Goal: Information Seeking & Learning: Compare options

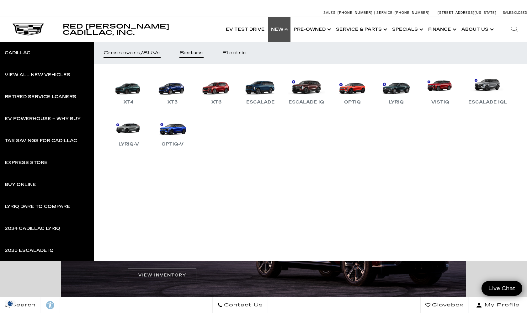
click at [185, 54] on div "Sedans" at bounding box center [192, 53] width 24 height 4
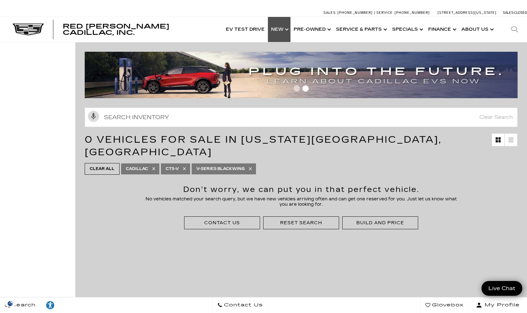
click at [278, 32] on link "Show New" at bounding box center [279, 29] width 23 height 25
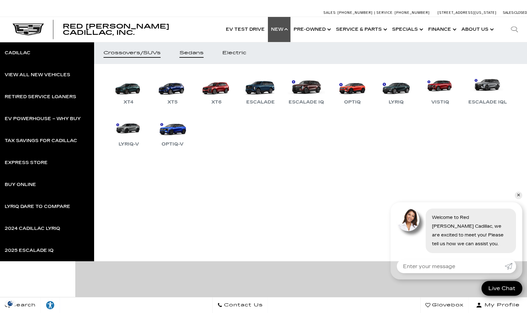
click at [201, 53] on div "Sedans" at bounding box center [192, 53] width 24 height 4
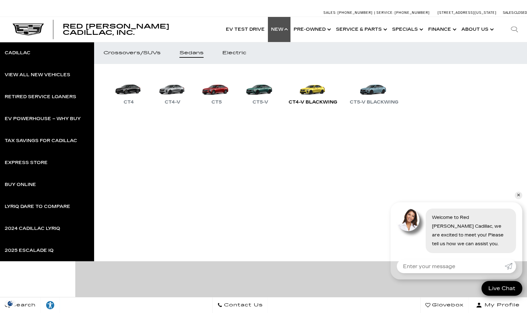
click at [302, 100] on div "CT4-V Blackwing" at bounding box center [313, 103] width 55 height 8
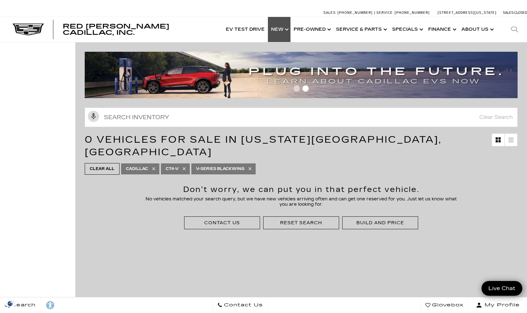
click at [278, 33] on link "Show New" at bounding box center [279, 29] width 23 height 25
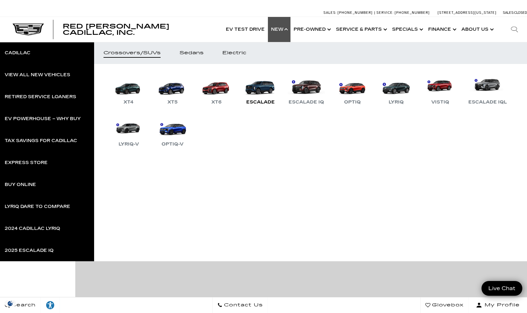
click at [256, 88] on link "Escalade" at bounding box center [261, 89] width 38 height 33
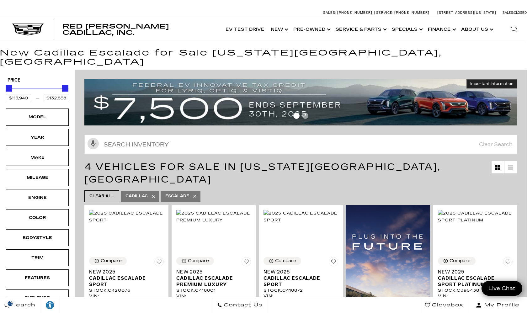
scroll to position [0, 0]
click at [280, 30] on link "Show New" at bounding box center [279, 29] width 23 height 25
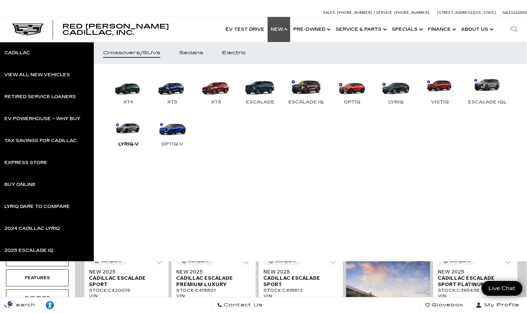
click at [124, 132] on link "LYRIQ-V" at bounding box center [129, 132] width 38 height 33
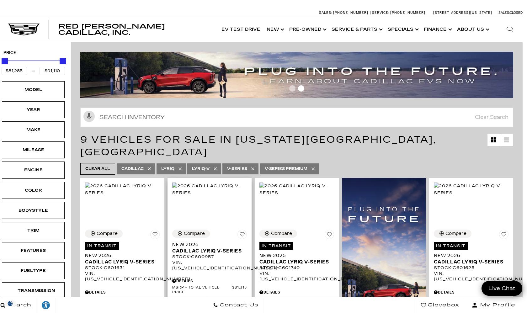
scroll to position [0, 4]
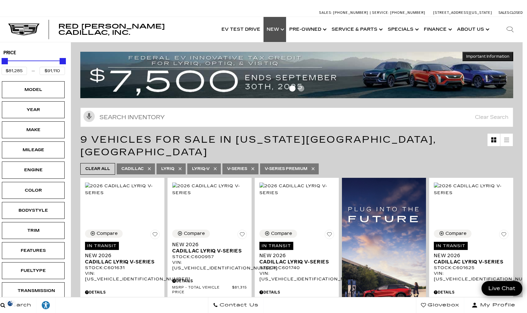
click at [275, 27] on link "Show New" at bounding box center [275, 29] width 23 height 25
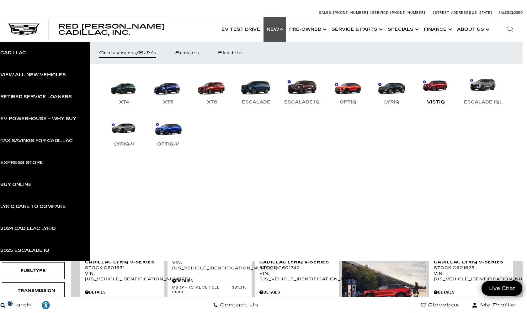
click at [431, 83] on link "VISTIQ" at bounding box center [436, 89] width 38 height 33
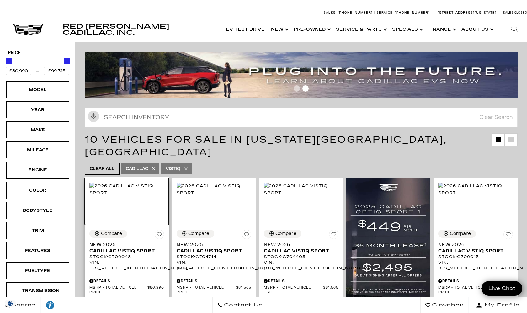
click at [128, 192] on img at bounding box center [126, 190] width 75 height 14
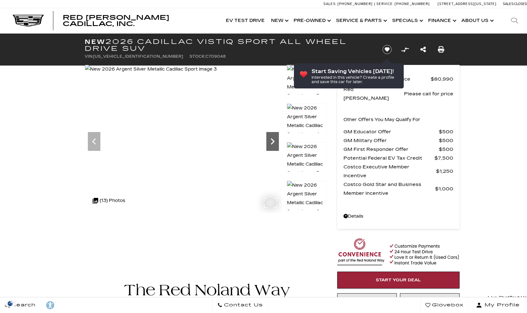
click at [267, 140] on icon "Next" at bounding box center [273, 141] width 13 height 13
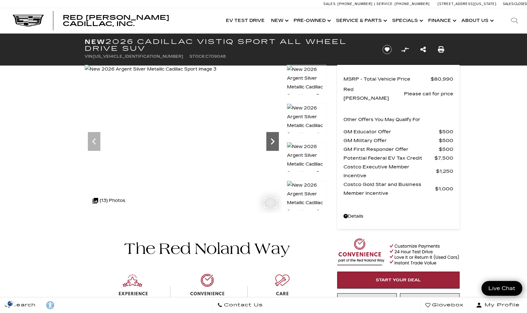
click at [271, 141] on icon "Next" at bounding box center [273, 141] width 13 height 13
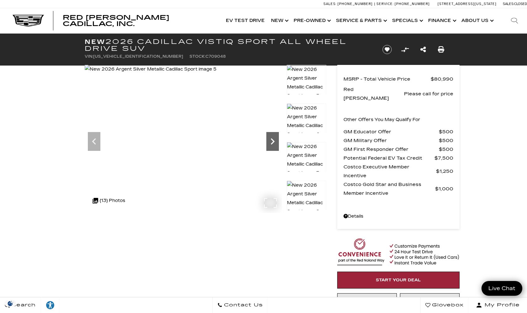
click at [271, 141] on icon "Next" at bounding box center [273, 141] width 13 height 13
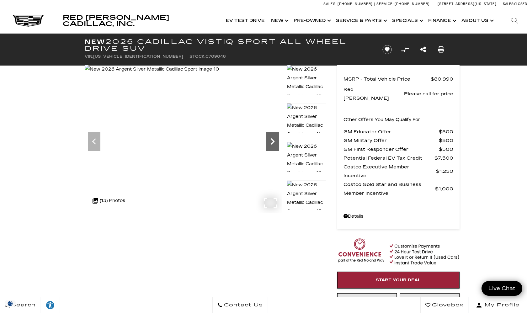
click at [272, 142] on icon "Next" at bounding box center [273, 141] width 13 height 13
click at [219, 74] on img at bounding box center [152, 69] width 134 height 9
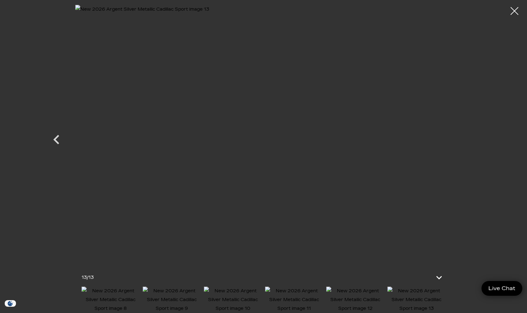
click at [272, 142] on img at bounding box center [263, 134] width 377 height 258
click at [518, 14] on div at bounding box center [515, 11] width 17 height 17
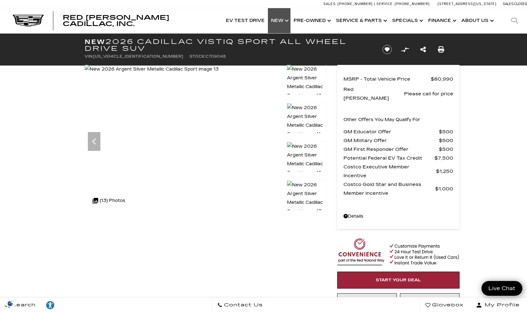
click at [279, 19] on link "Show New" at bounding box center [279, 20] width 23 height 25
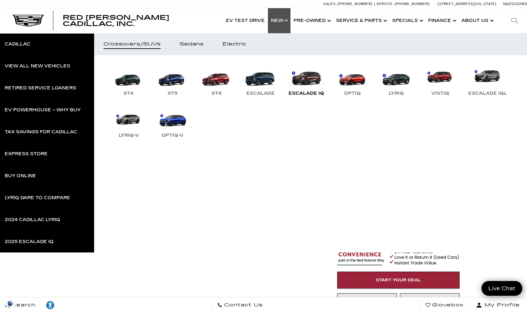
click at [308, 85] on link "Escalade IQ" at bounding box center [307, 81] width 42 height 33
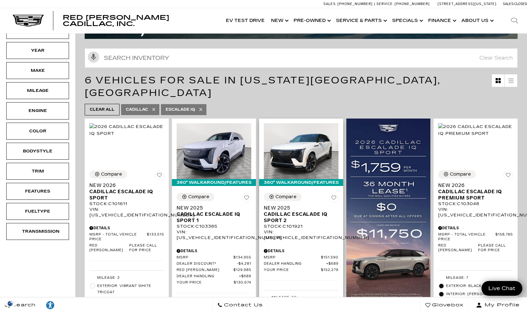
scroll to position [74, 0]
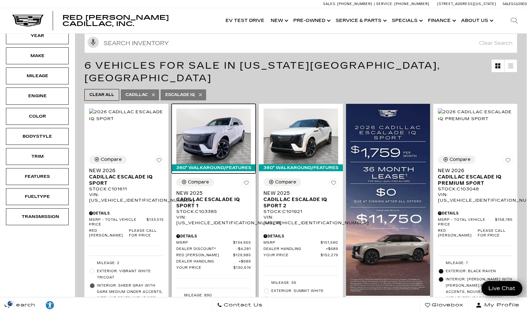
click at [217, 131] on img at bounding box center [213, 137] width 75 height 56
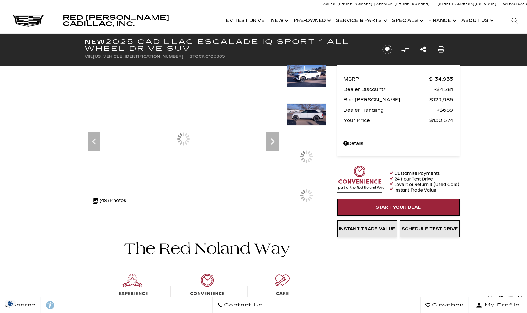
click at [274, 141] on icon "Next" at bounding box center [273, 141] width 4 height 6
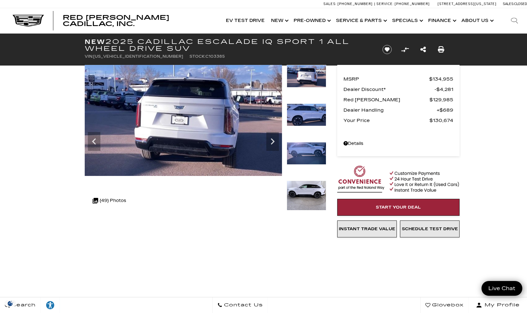
click at [274, 141] on icon "Next" at bounding box center [273, 141] width 4 height 6
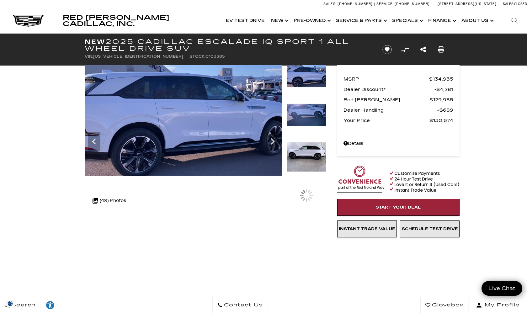
click at [274, 141] on icon "Next" at bounding box center [273, 141] width 4 height 6
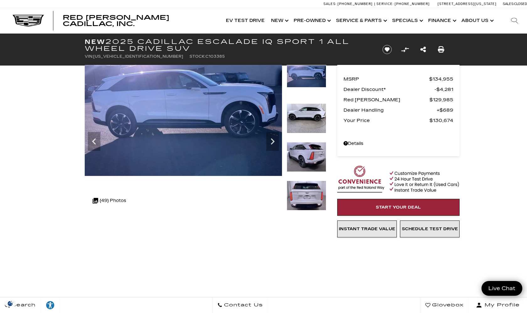
click at [274, 141] on icon "Next" at bounding box center [273, 141] width 4 height 6
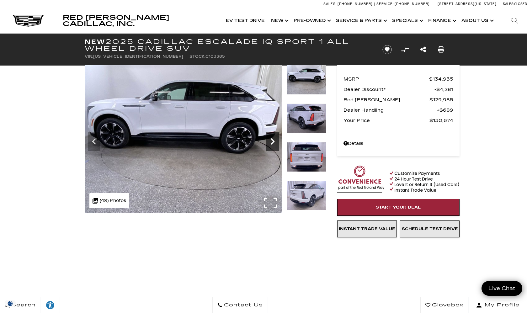
click at [275, 142] on icon "Next" at bounding box center [273, 141] width 13 height 13
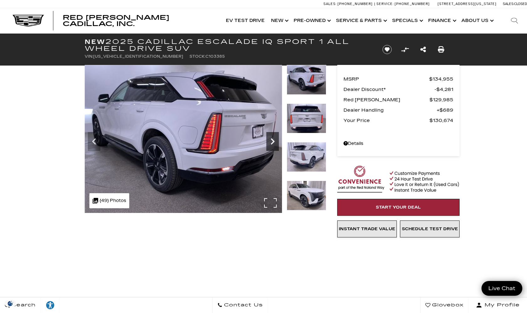
click at [276, 142] on icon "Next" at bounding box center [273, 141] width 13 height 13
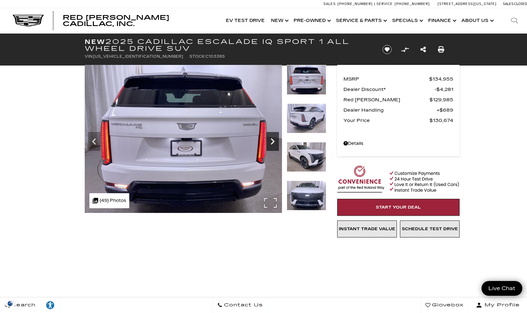
click at [272, 139] on icon "Next" at bounding box center [273, 141] width 4 height 6
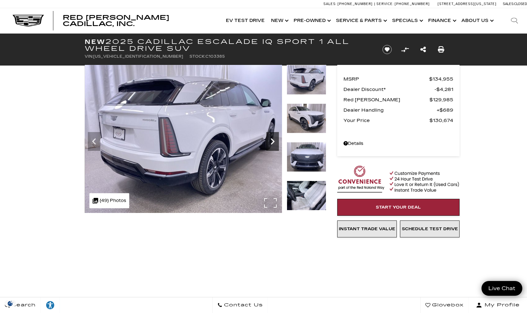
click at [272, 139] on icon "Next" at bounding box center [273, 141] width 4 height 6
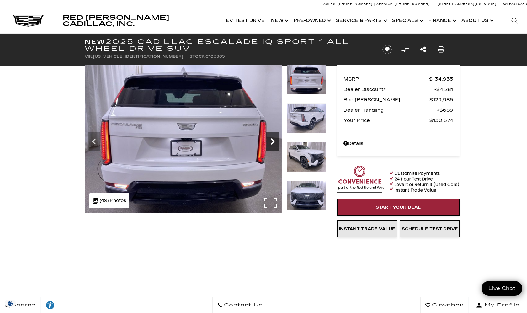
click at [272, 140] on icon "Next" at bounding box center [273, 141] width 4 height 6
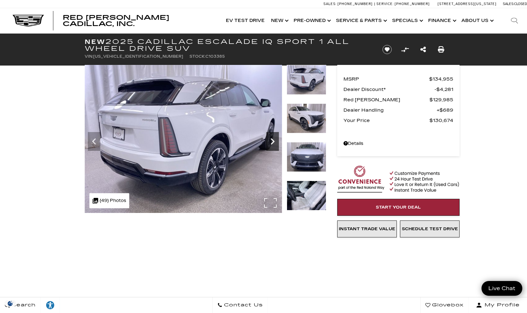
click at [272, 139] on icon "Next" at bounding box center [273, 141] width 4 height 6
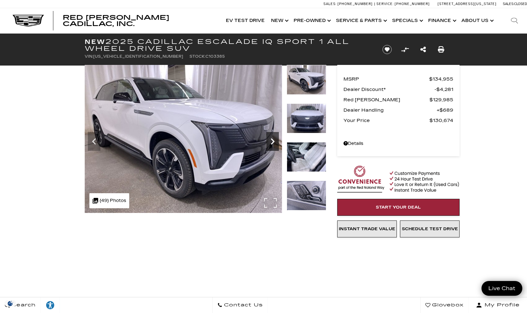
click at [270, 138] on icon "Next" at bounding box center [273, 141] width 13 height 13
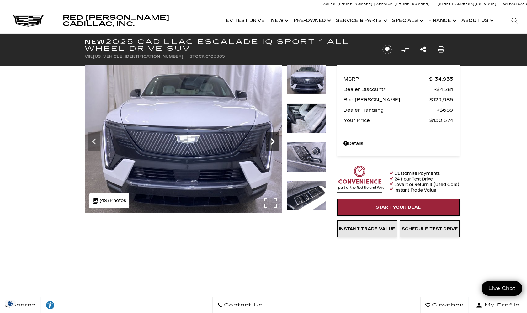
click at [270, 138] on icon "Next" at bounding box center [273, 141] width 13 height 13
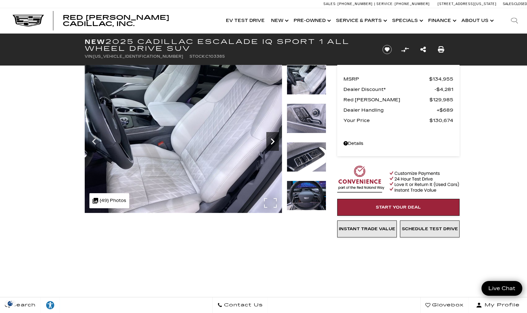
click at [270, 138] on icon "Next" at bounding box center [273, 141] width 13 height 13
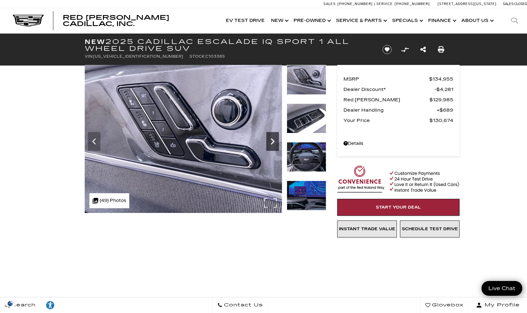
click at [270, 138] on icon "Next" at bounding box center [273, 141] width 13 height 13
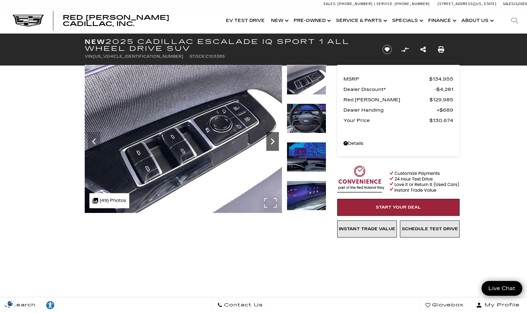
click at [270, 138] on icon "Next" at bounding box center [273, 141] width 13 height 13
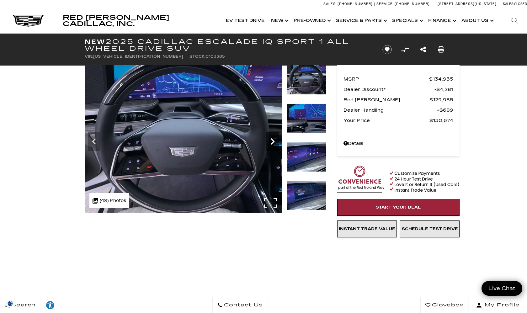
click at [270, 138] on icon "Next" at bounding box center [273, 141] width 13 height 13
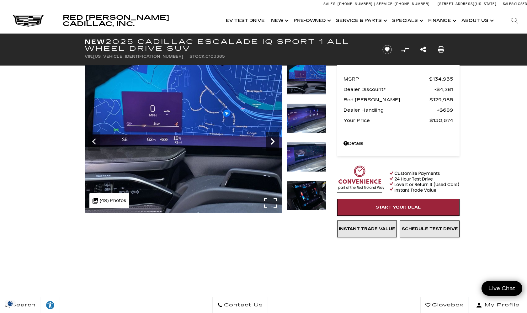
click at [270, 138] on icon "Next" at bounding box center [273, 141] width 13 height 13
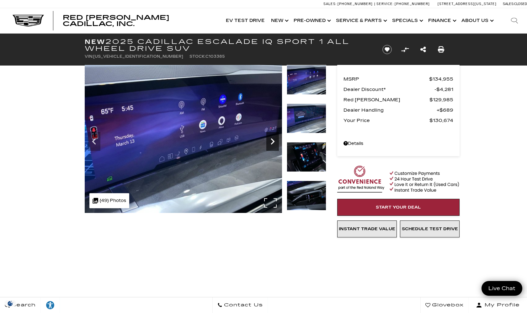
click at [270, 138] on icon "Next" at bounding box center [273, 141] width 13 height 13
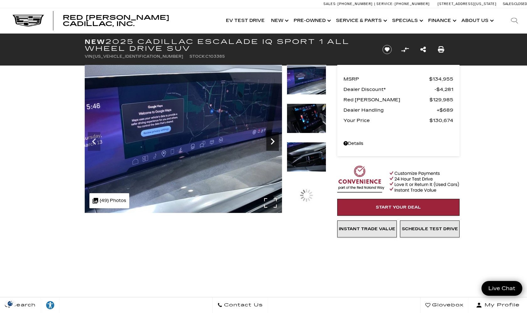
click at [270, 138] on icon "Next" at bounding box center [273, 141] width 13 height 13
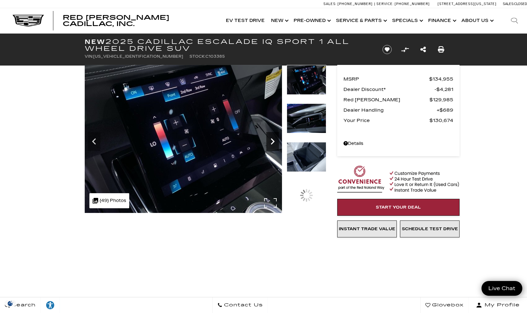
click at [270, 138] on icon "Next" at bounding box center [273, 141] width 13 height 13
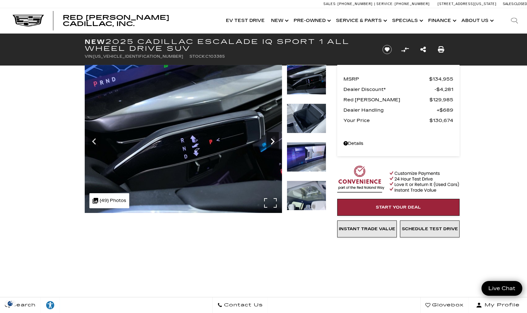
click at [270, 138] on icon "Next" at bounding box center [273, 141] width 13 height 13
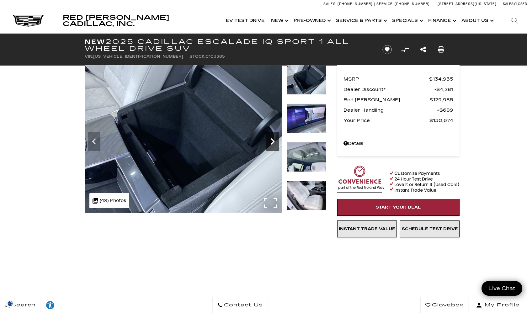
click at [270, 138] on icon "Next" at bounding box center [273, 141] width 13 height 13
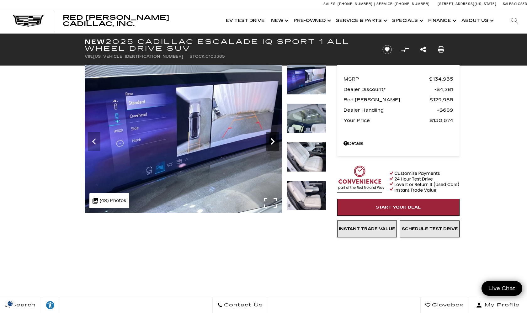
click at [270, 138] on icon "Next" at bounding box center [273, 141] width 13 height 13
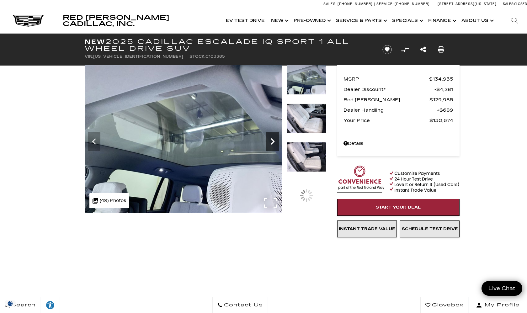
click at [270, 138] on icon "Next" at bounding box center [273, 141] width 13 height 13
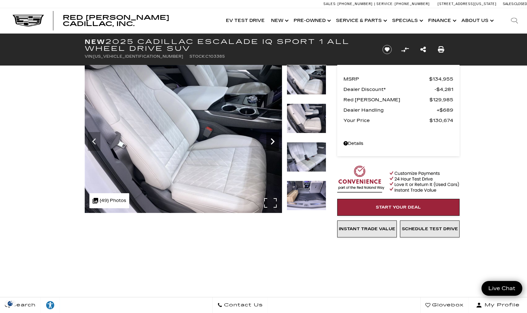
click at [270, 138] on icon "Next" at bounding box center [273, 141] width 13 height 13
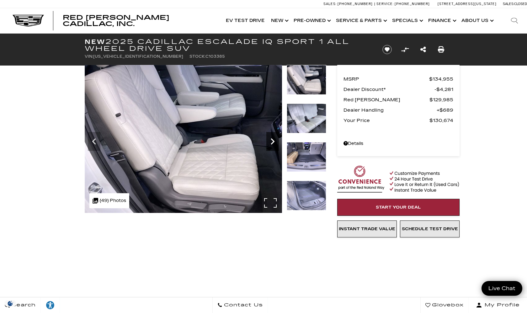
click at [271, 138] on icon "Next" at bounding box center [273, 141] width 13 height 13
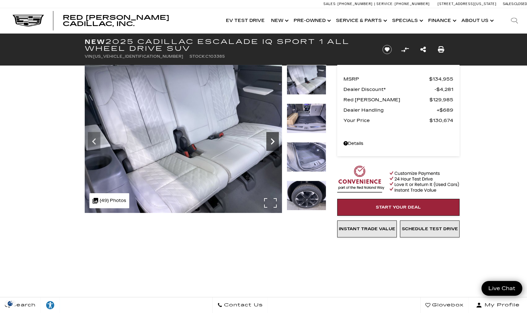
click at [271, 138] on icon "Next" at bounding box center [273, 141] width 13 height 13
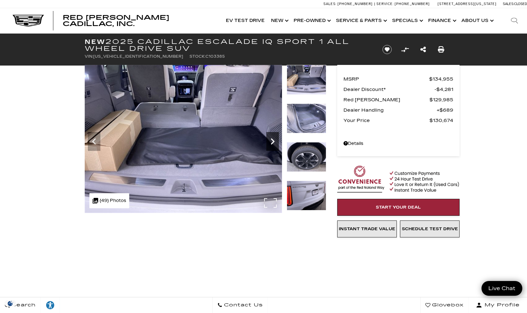
click at [271, 138] on icon "Next" at bounding box center [273, 141] width 13 height 13
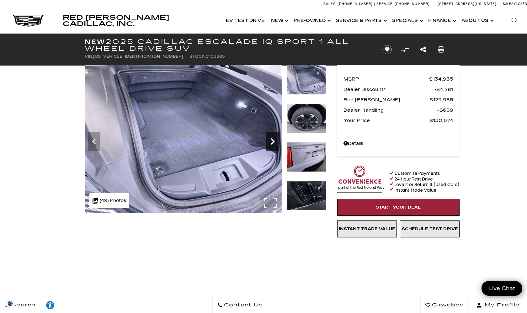
click at [271, 138] on icon "Next" at bounding box center [273, 141] width 13 height 13
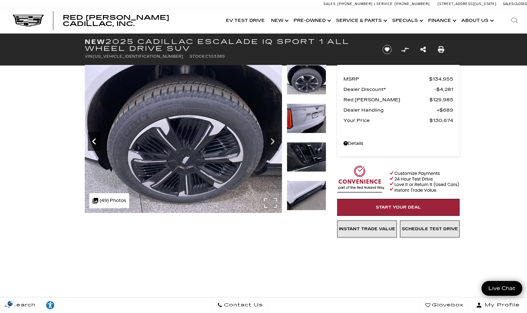
click at [98, 140] on icon "Previous" at bounding box center [94, 141] width 13 height 13
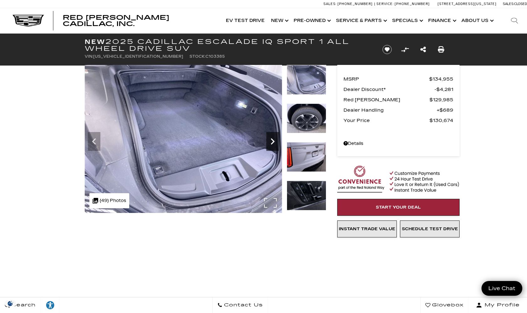
click at [273, 138] on icon "Next" at bounding box center [273, 141] width 13 height 13
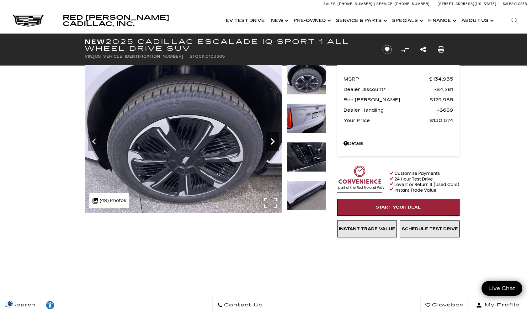
click at [273, 138] on icon "Next" at bounding box center [273, 141] width 13 height 13
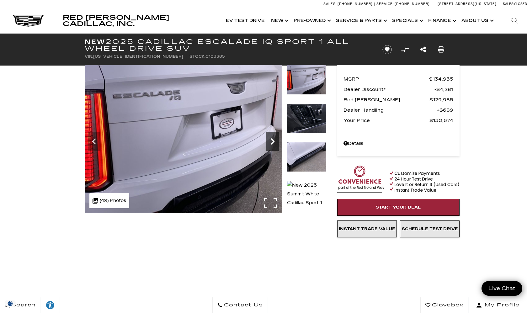
click at [273, 138] on icon "Next" at bounding box center [273, 141] width 13 height 13
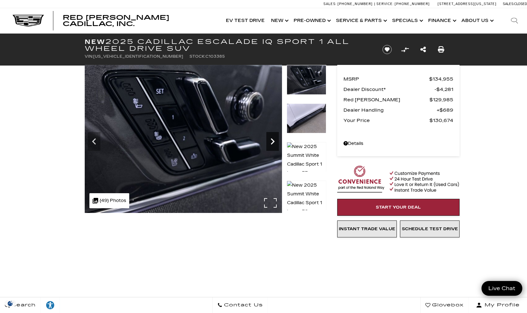
click at [273, 138] on icon "Next" at bounding box center [273, 141] width 13 height 13
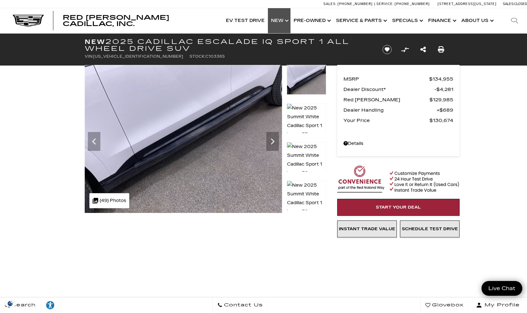
click at [281, 25] on link "Show New" at bounding box center [279, 20] width 23 height 25
